Goal: Find specific page/section: Find specific page/section

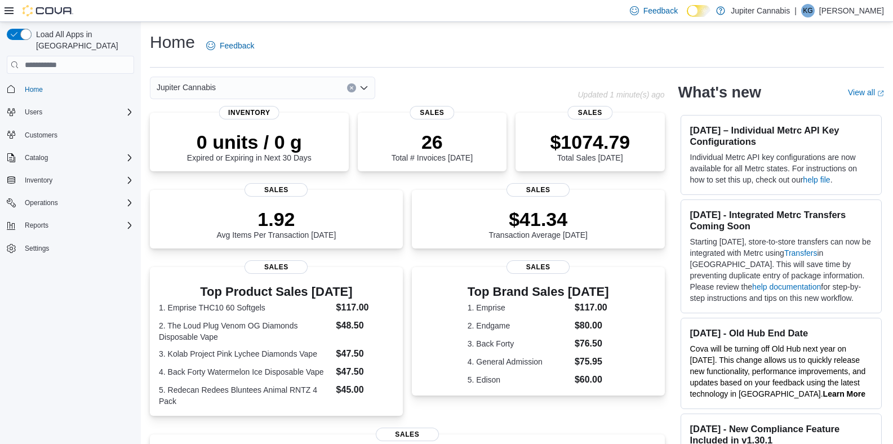
click at [852, 11] on p "[PERSON_NAME]" at bounding box center [851, 11] width 65 height 14
click at [37, 108] on span "Users" at bounding box center [33, 112] width 17 height 9
click at [33, 139] on span "Users" at bounding box center [28, 143] width 17 height 9
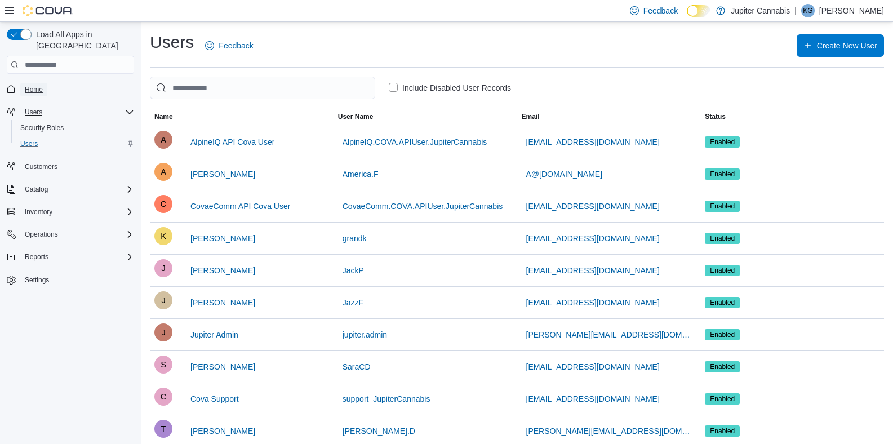
click at [31, 83] on span "Home" at bounding box center [34, 90] width 18 height 14
